Goal: Transaction & Acquisition: Purchase product/service

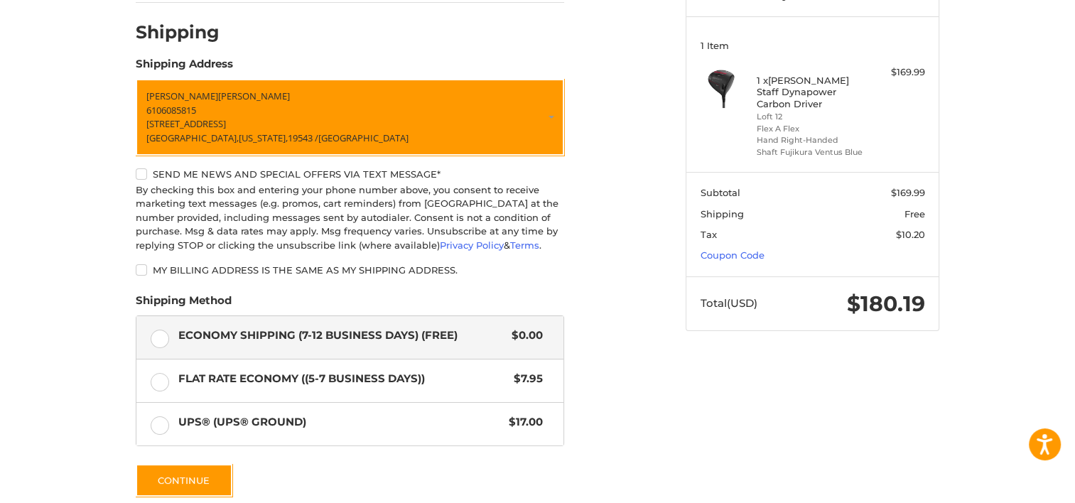
scroll to position [231, 0]
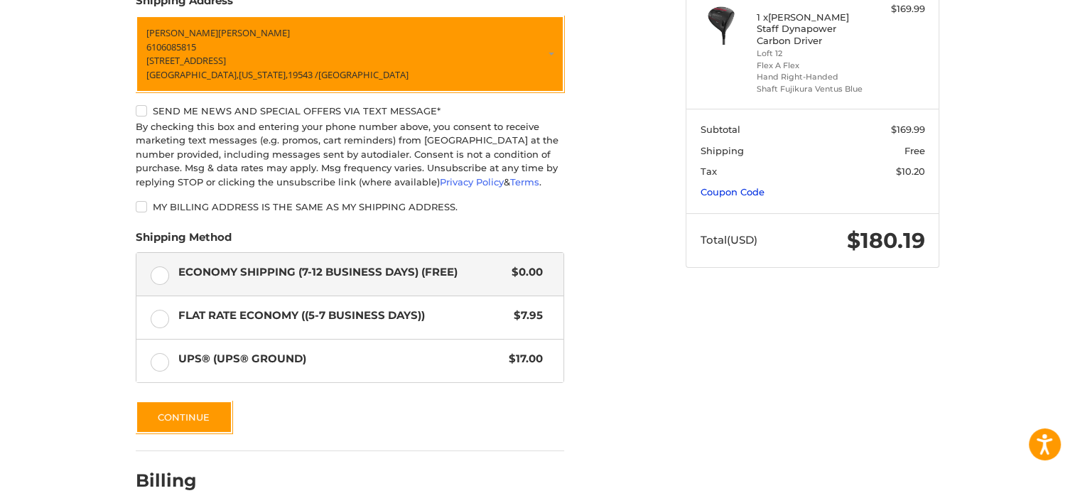
click at [745, 192] on link "Coupon Code" at bounding box center [733, 191] width 64 height 11
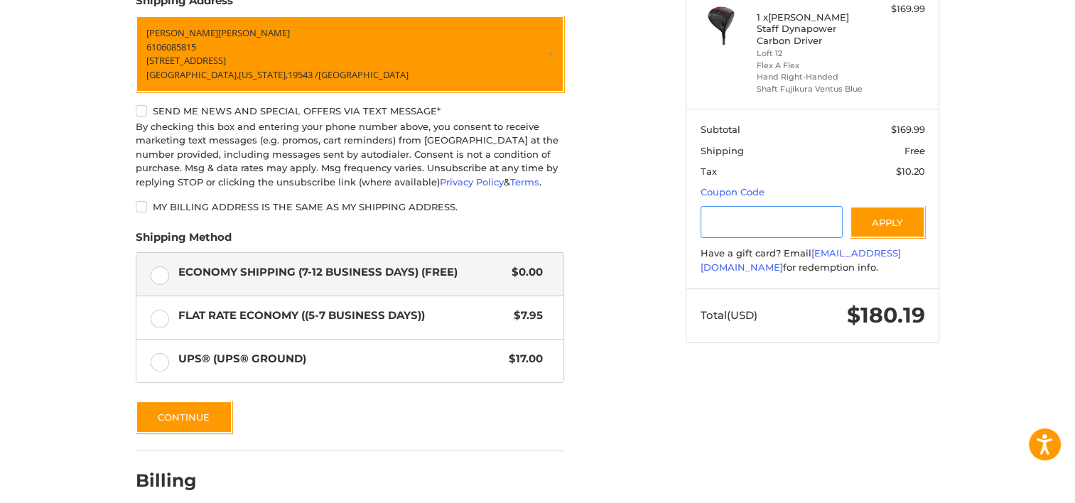
click at [733, 216] on input "Gift Certificate or Coupon Code" at bounding box center [772, 222] width 143 height 32
type input "*********"
click at [898, 221] on button "Apply" at bounding box center [887, 222] width 75 height 32
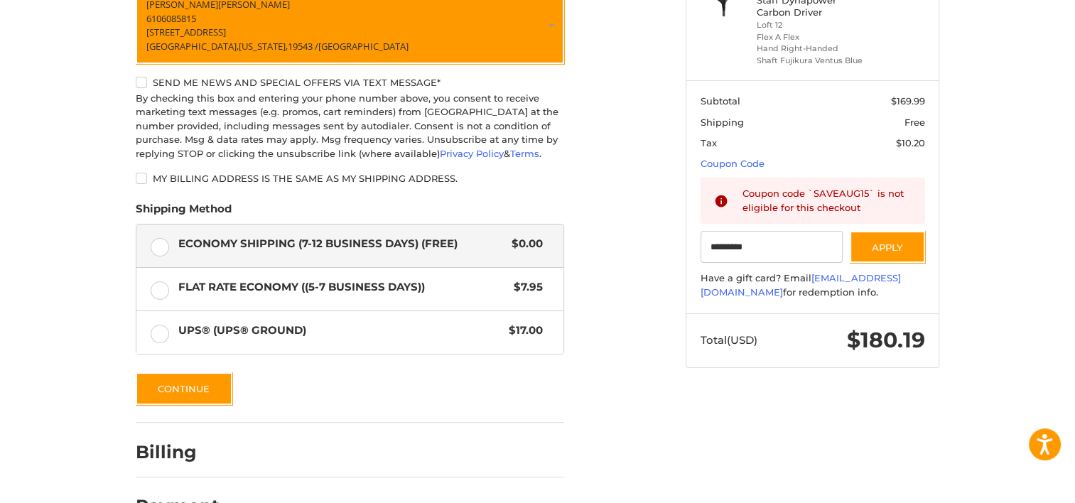
scroll to position [302, 0]
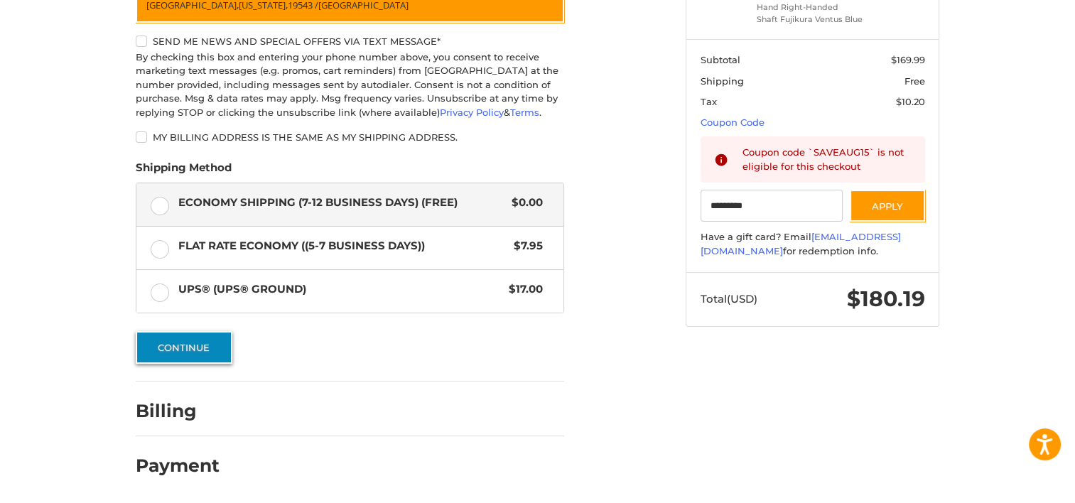
click at [177, 345] on button "Continue" at bounding box center [184, 347] width 97 height 33
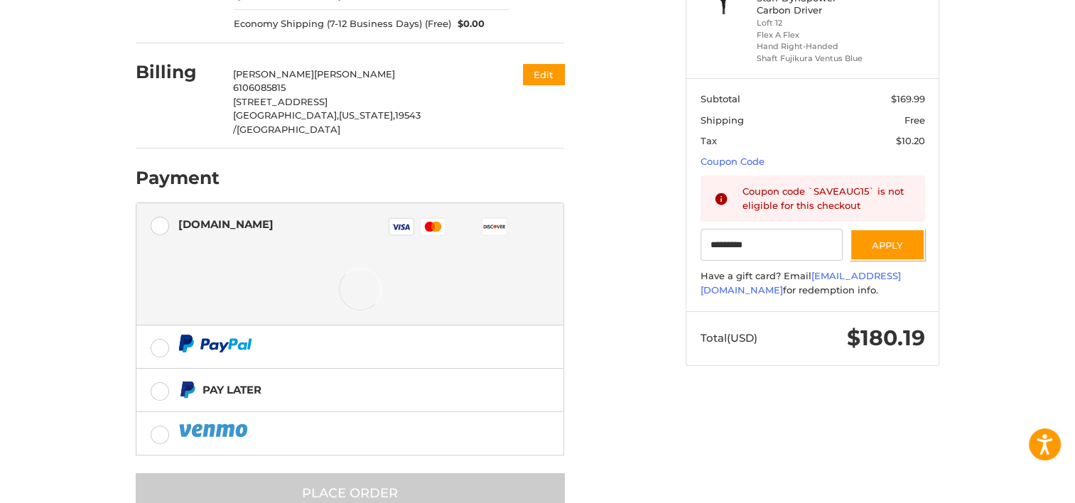
scroll to position [267, 0]
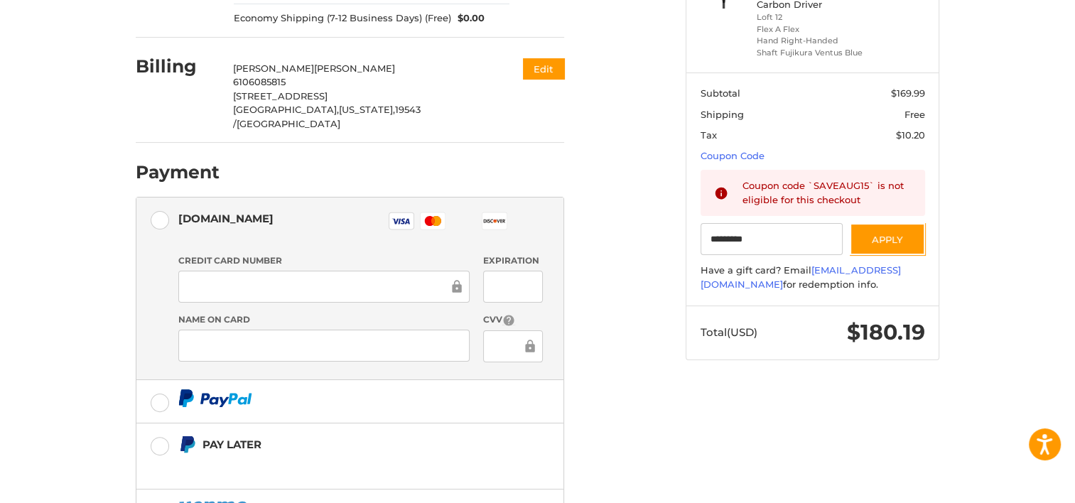
click at [364, 271] on div at bounding box center [323, 287] width 291 height 32
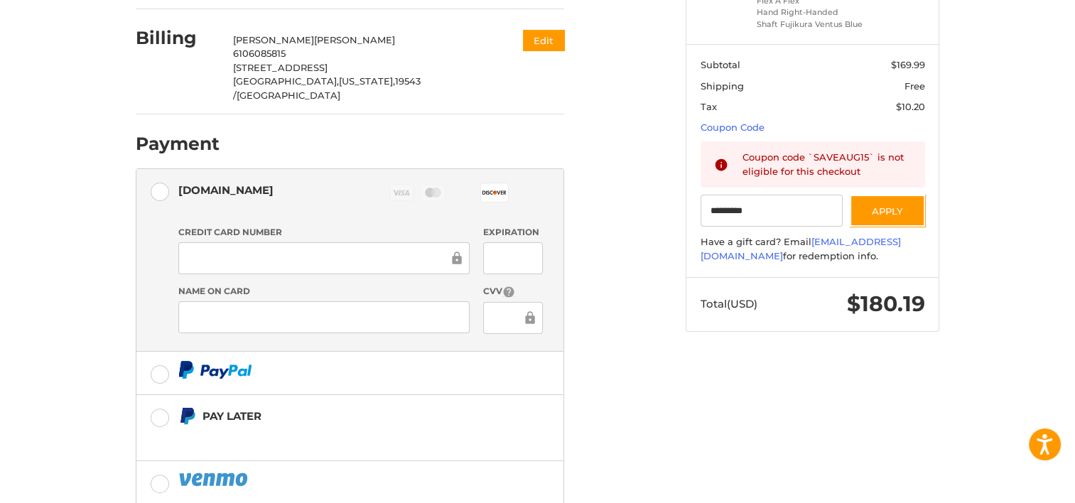
scroll to position [358, 0]
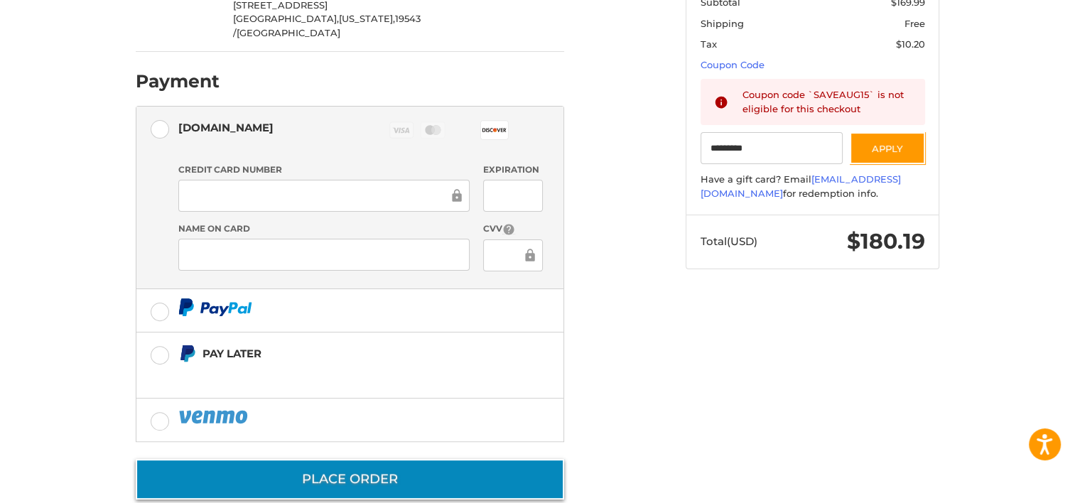
click at [399, 459] on button "Place Order" at bounding box center [350, 479] width 428 height 41
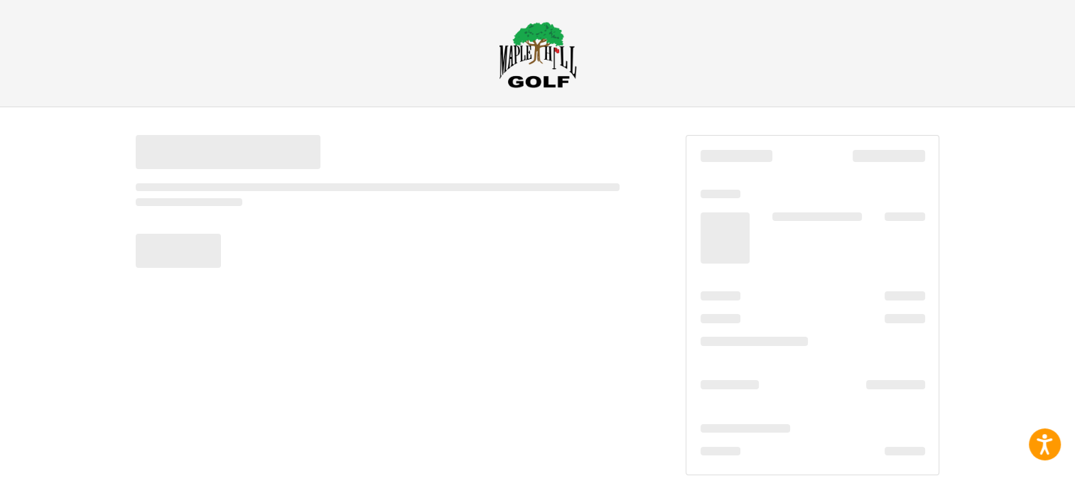
scroll to position [6, 0]
